Goal: Check status: Check status

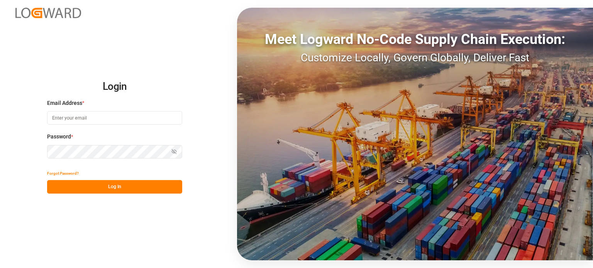
type input "[PERSON_NAME][EMAIL_ADDRESS][PERSON_NAME][DOMAIN_NAME]"
click at [153, 187] on button "Log In" at bounding box center [114, 187] width 135 height 14
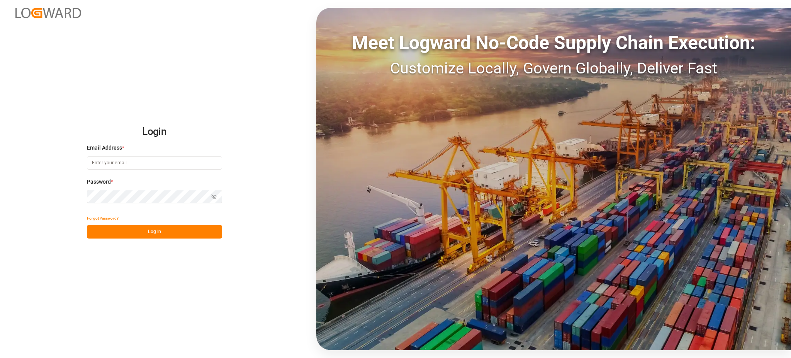
type input "[PERSON_NAME][EMAIL_ADDRESS][PERSON_NAME][DOMAIN_NAME]"
click at [205, 227] on button "Log In" at bounding box center [154, 232] width 135 height 14
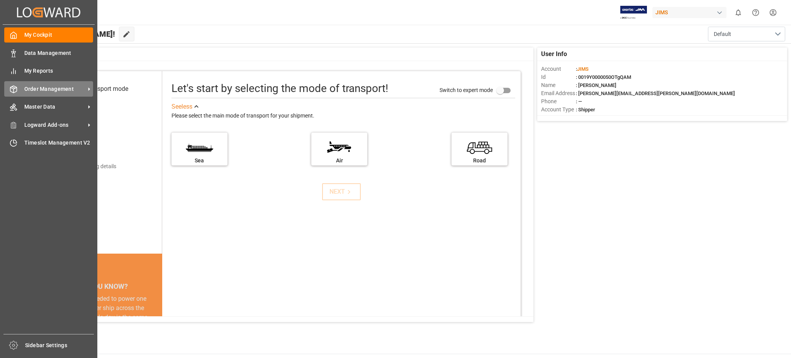
click at [32, 87] on span "Order Management" at bounding box center [54, 89] width 61 height 8
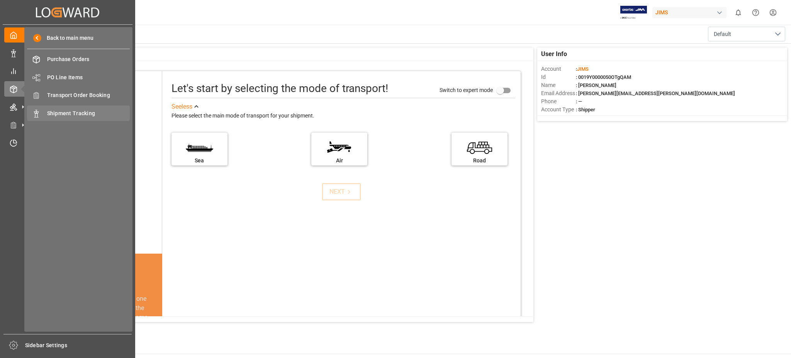
click at [61, 107] on div "Shipment Tracking Shipment Tracking" at bounding box center [78, 112] width 103 height 15
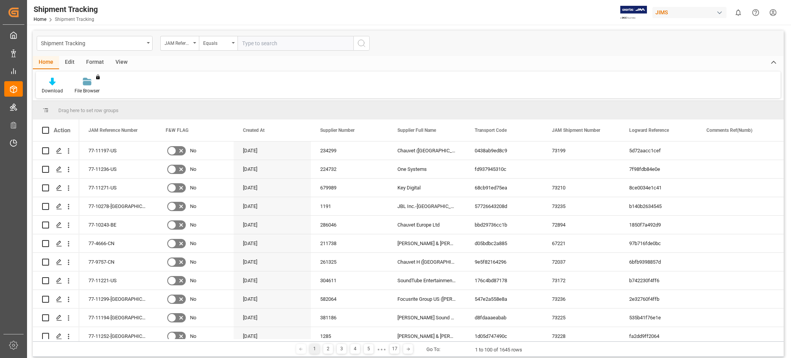
click at [266, 44] on input "text" at bounding box center [296, 43] width 116 height 15
type input "77-10862-[GEOGRAPHIC_DATA]"
click at [356, 45] on button "search button" at bounding box center [361, 43] width 16 height 15
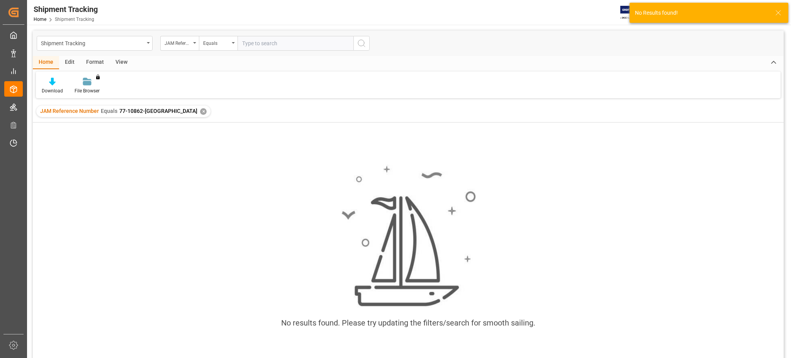
click at [152, 118] on div "JAM Reference Number Equals 77-10862-CN ✕" at bounding box center [408, 111] width 751 height 22
click at [200, 113] on div "✕" at bounding box center [203, 111] width 7 height 7
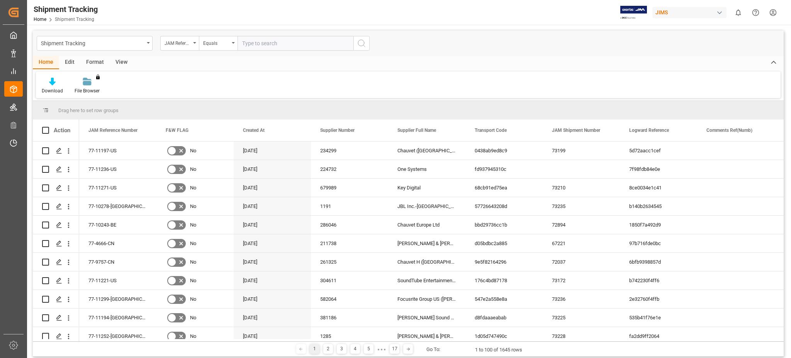
click at [269, 45] on input "text" at bounding box center [296, 43] width 116 height 15
paste input "77-10243-BE"
type input "77-10243-BE"
click at [360, 43] on icon "search button" at bounding box center [361, 43] width 9 height 9
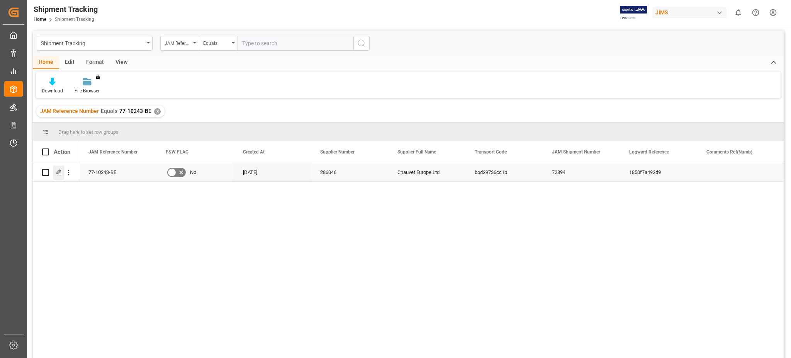
click at [57, 167] on div "Press SPACE to select this row." at bounding box center [59, 172] width 12 height 14
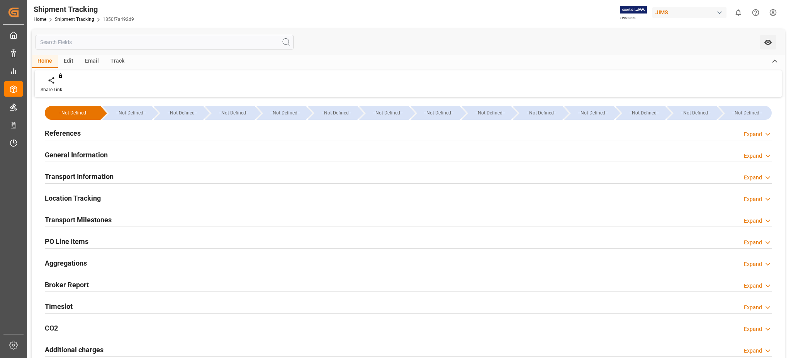
type input "[DATE] 07:30"
type input "[DATE] 18:46"
click at [89, 308] on div "Timeslot Expand" at bounding box center [408, 305] width 727 height 15
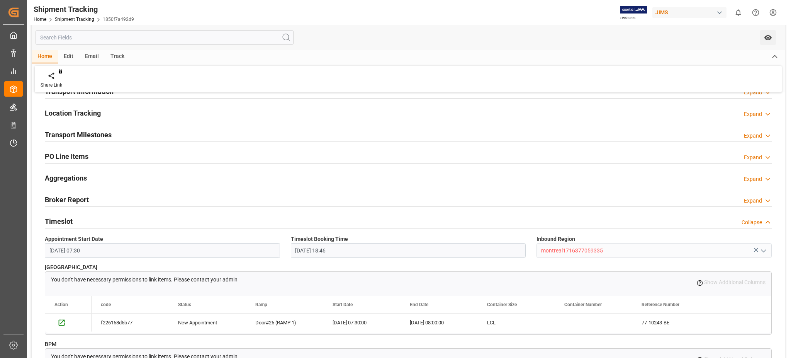
scroll to position [103, 0]
